Goal: Task Accomplishment & Management: Complete application form

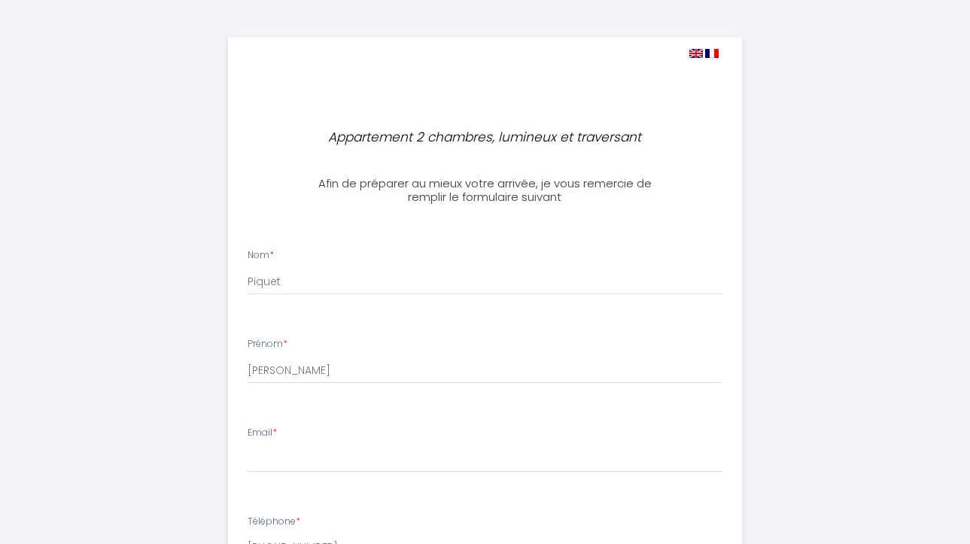
select select
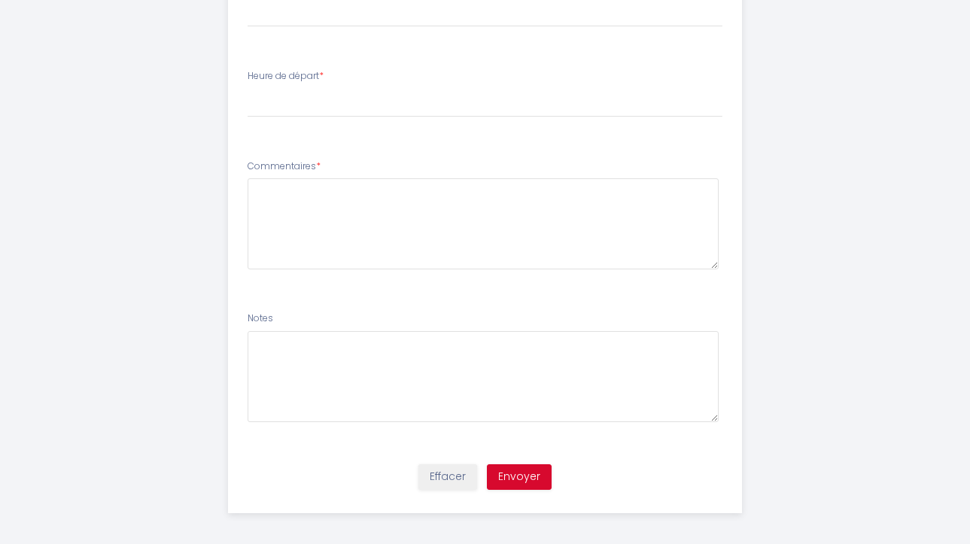
scroll to position [624, 0]
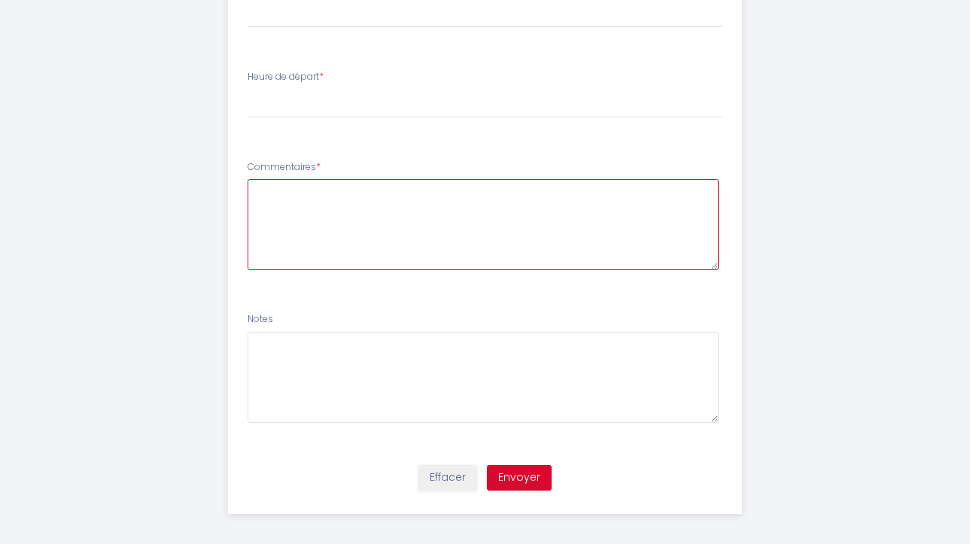
click at [675, 204] on textarea at bounding box center [482, 224] width 471 height 91
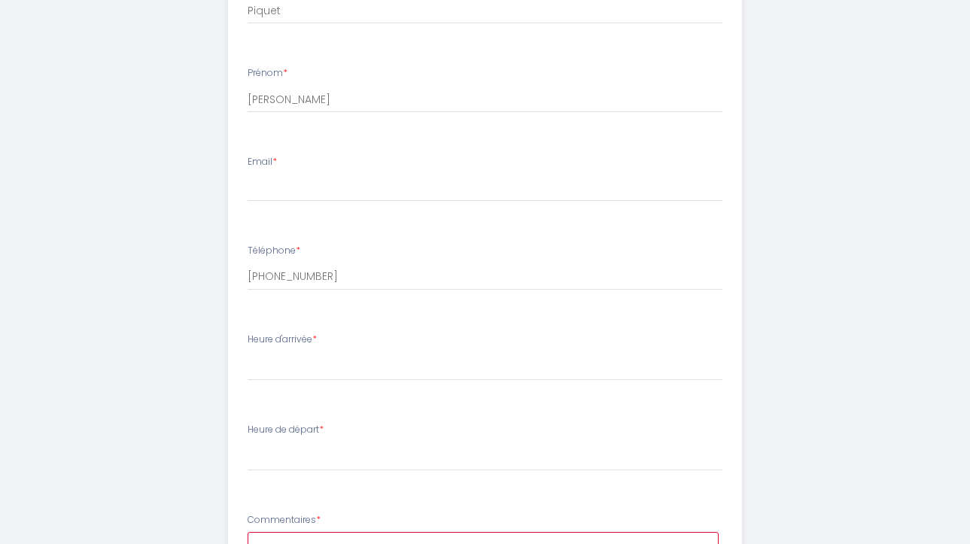
scroll to position [176, 0]
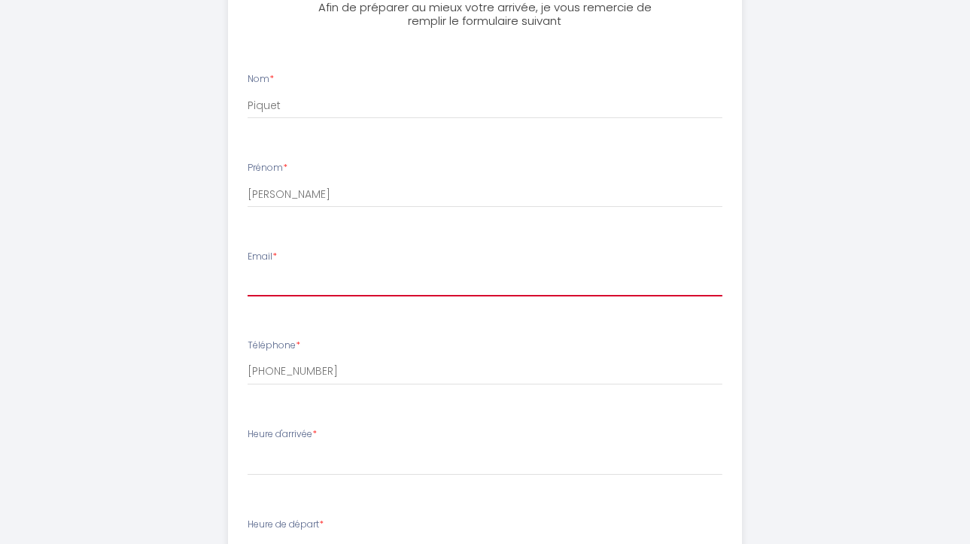
paste input "[EMAIL_ADDRESS][DOMAIN_NAME]"
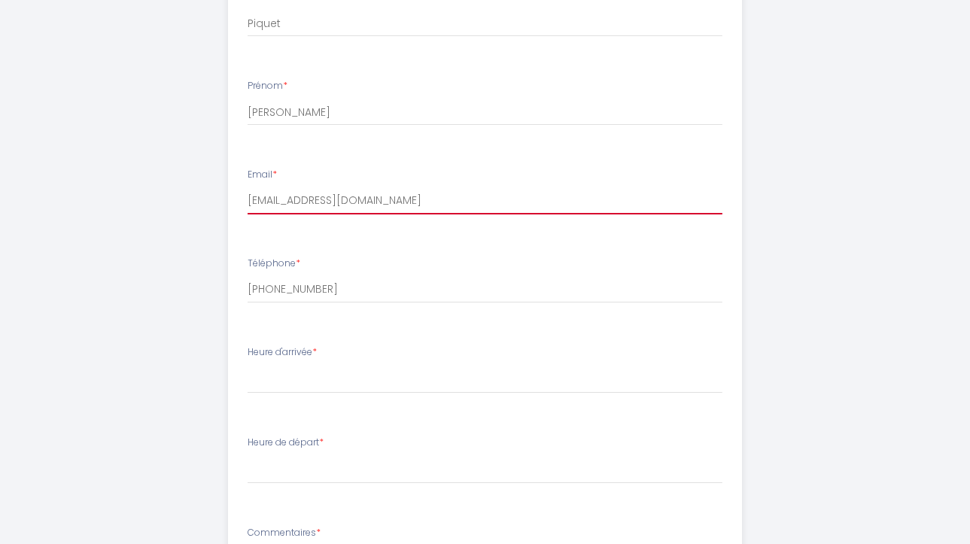
scroll to position [281, 0]
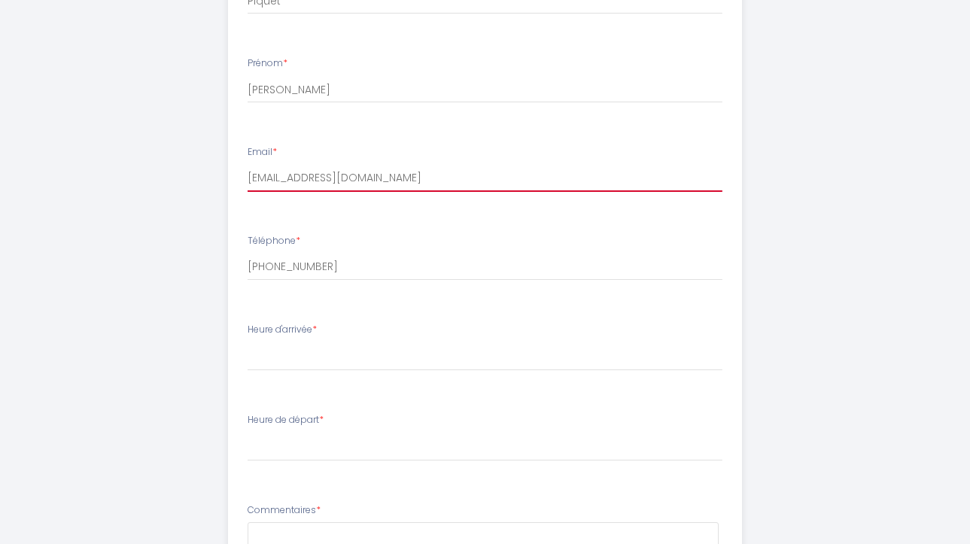
type input "[EMAIL_ADDRESS][DOMAIN_NAME]"
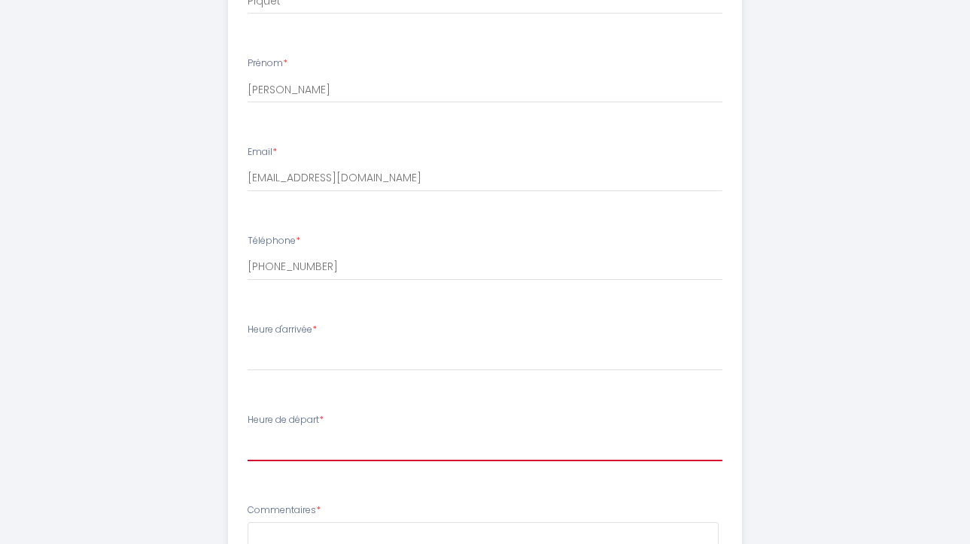
select select "07:30"
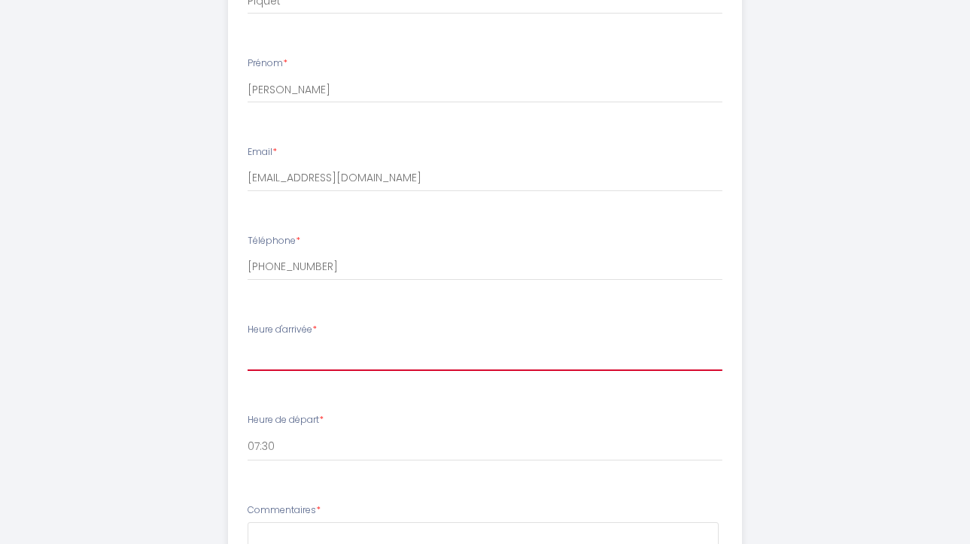
select select "19:00"
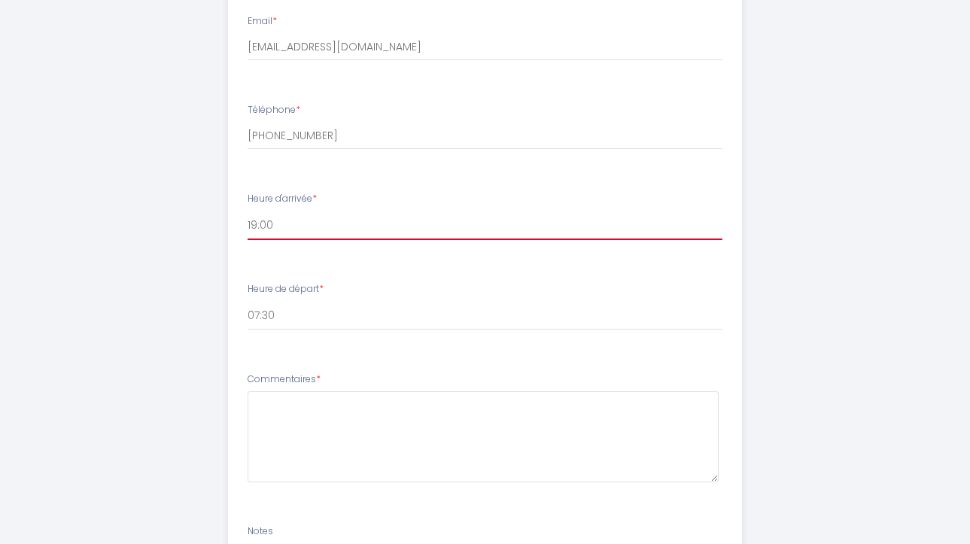
scroll to position [478, 0]
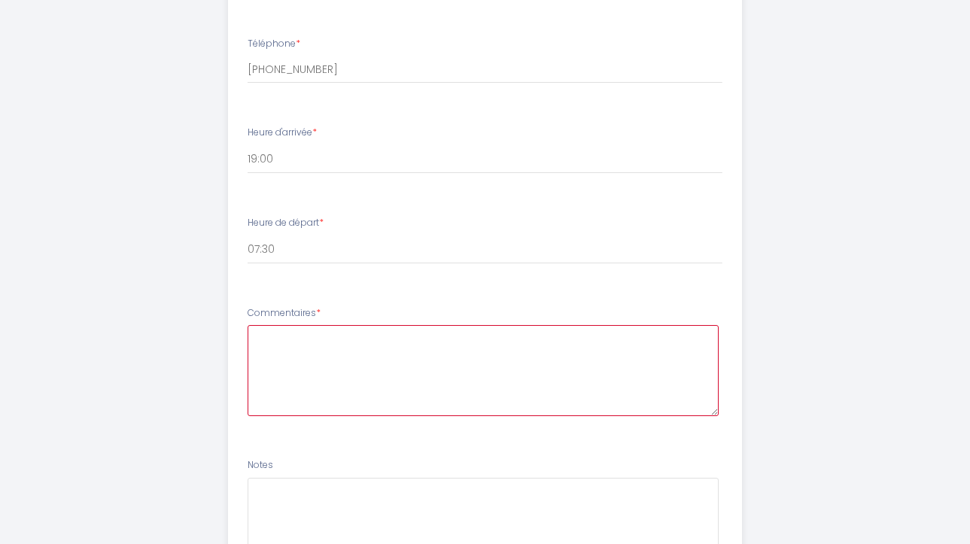
click at [398, 342] on textarea at bounding box center [482, 370] width 471 height 91
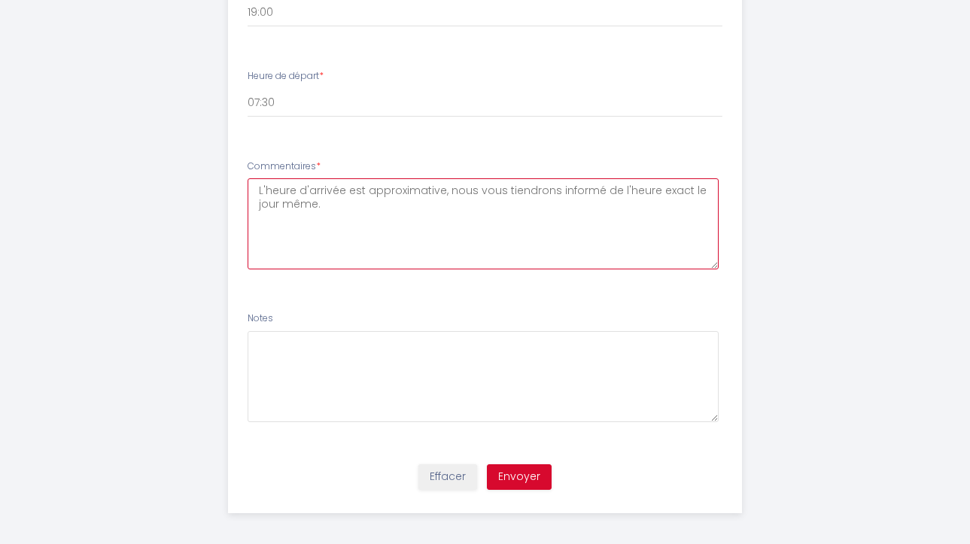
scroll to position [624, 0]
type textarea "L'heure d'arrivée est approximative, nous vous tiendrons informé de l'heure exa…"
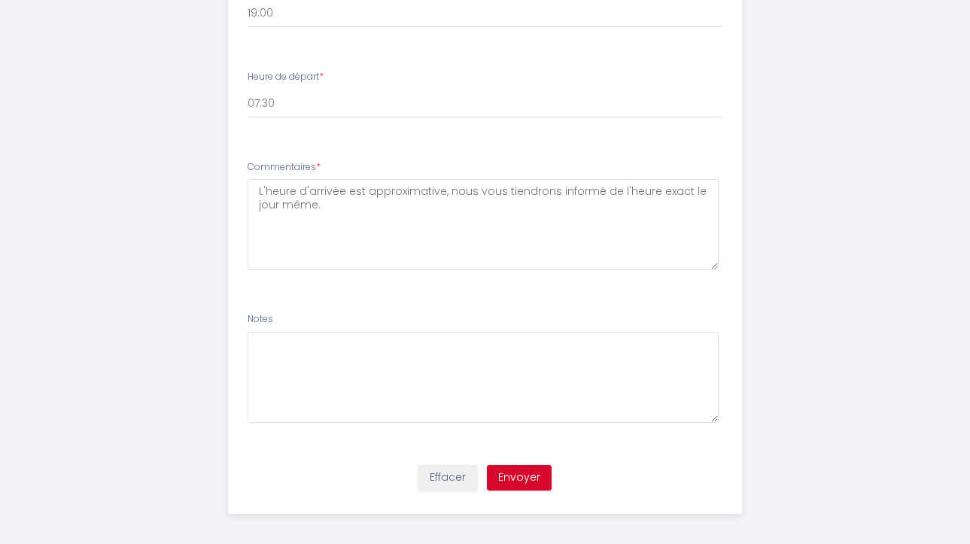
click at [530, 472] on button "Envoyer" at bounding box center [519, 478] width 65 height 26
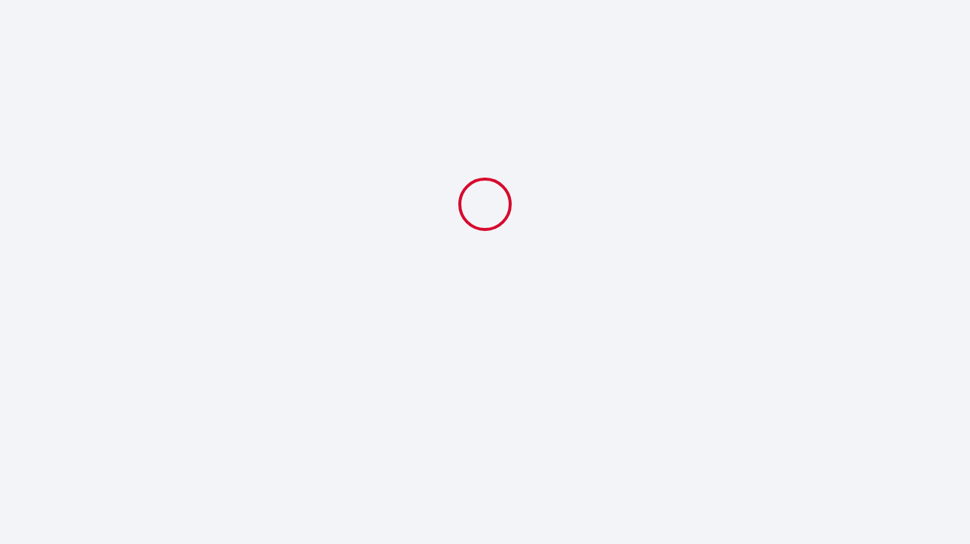
scroll to position [0, 0]
select select "19:00"
select select "07:30"
